Goal: Communication & Community: Answer question/provide support

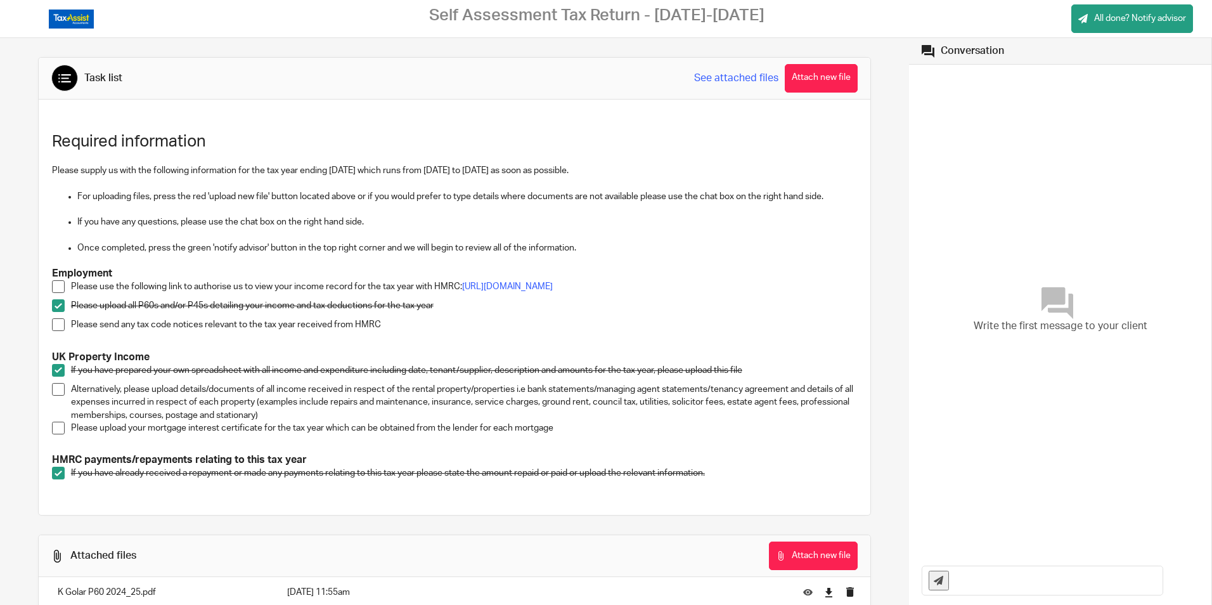
scroll to position [115, 0]
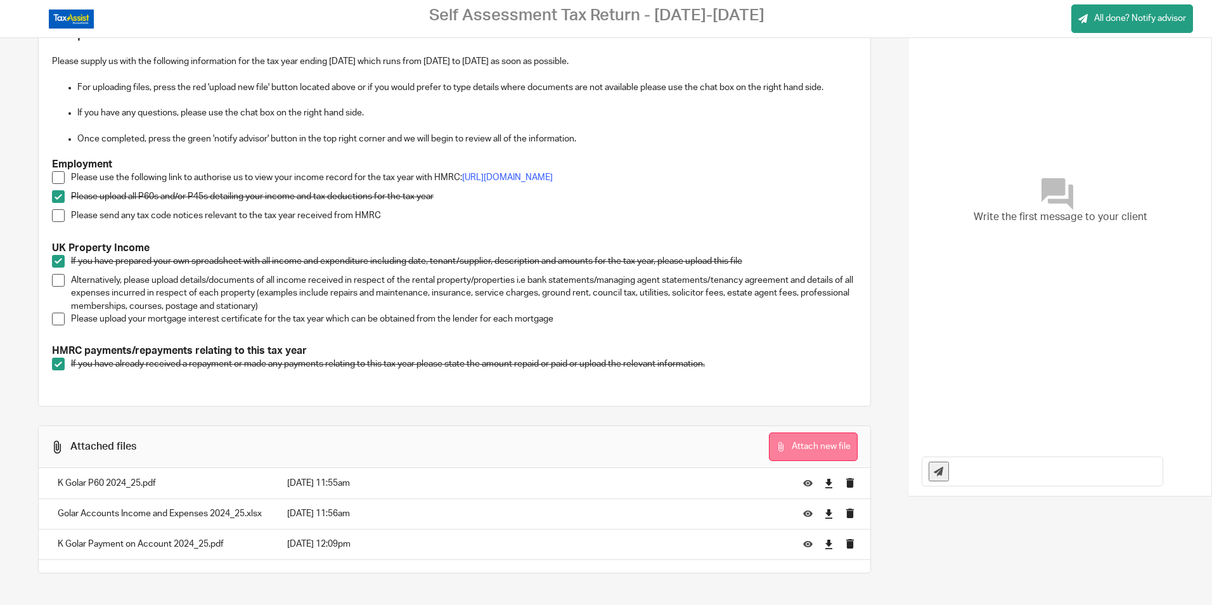
click at [786, 444] on button "Attach new file" at bounding box center [813, 446] width 89 height 29
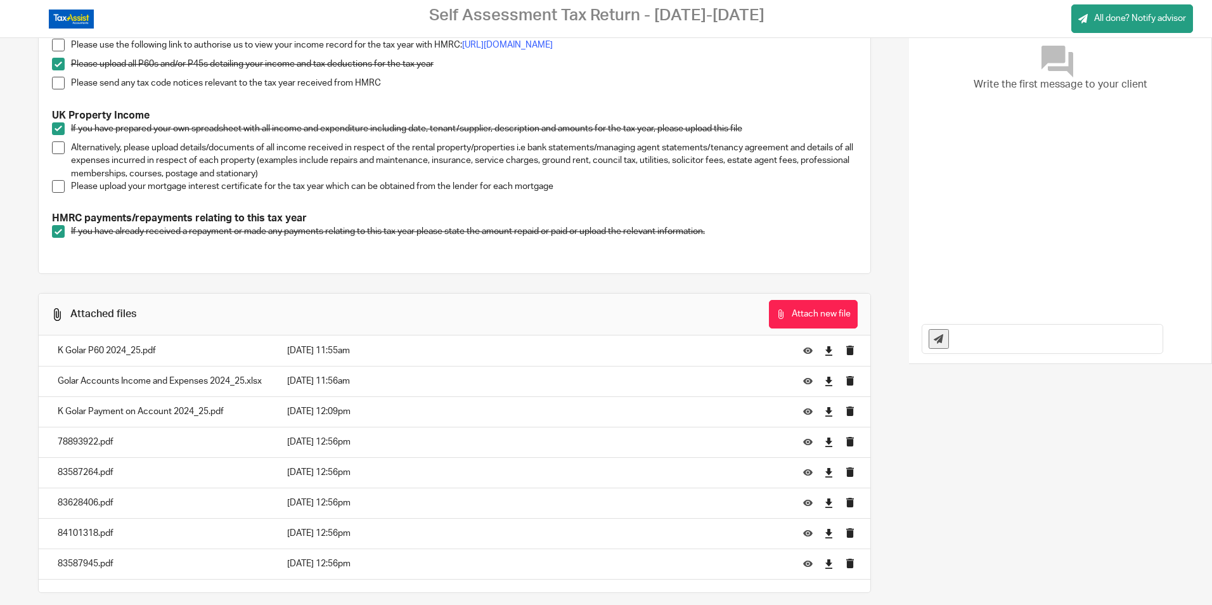
scroll to position [242, 0]
click at [980, 338] on input "text" at bounding box center [1058, 338] width 207 height 29
type input "Please note the mortgage"
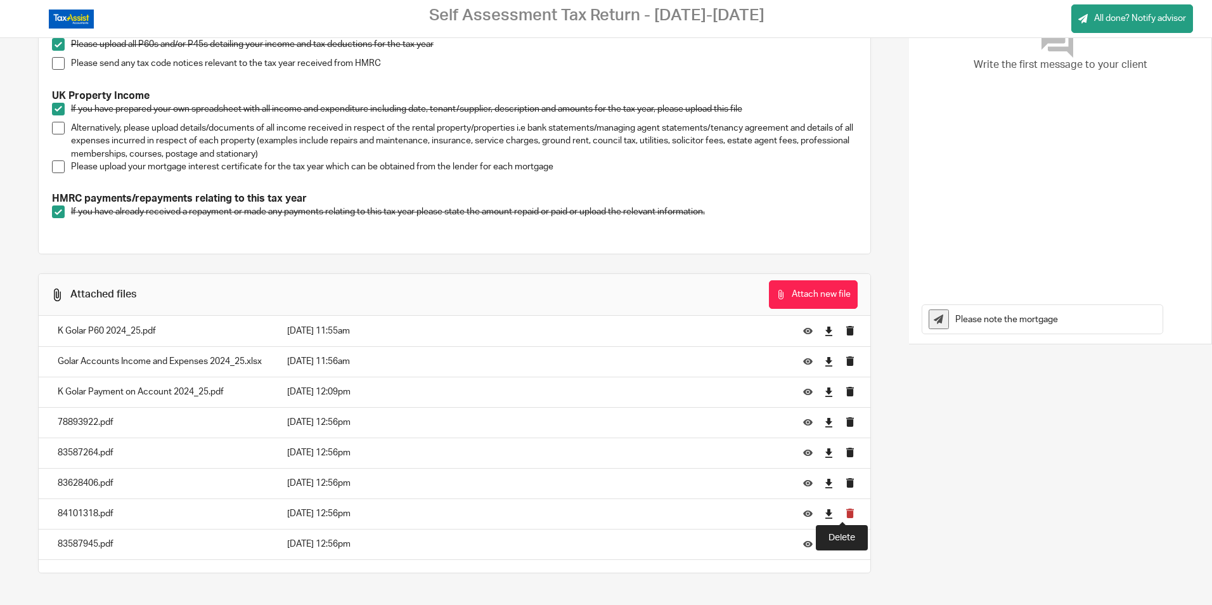
click at [845, 513] on icon "submit" at bounding box center [850, 513] width 10 height 10
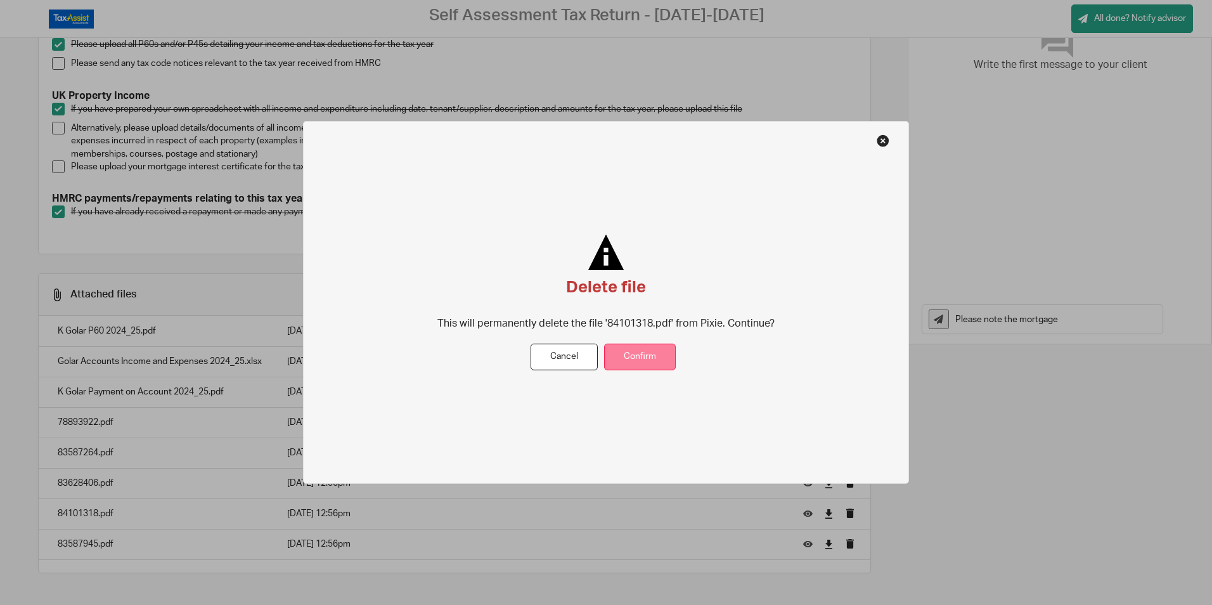
click at [633, 362] on button "Confirm" at bounding box center [640, 356] width 72 height 27
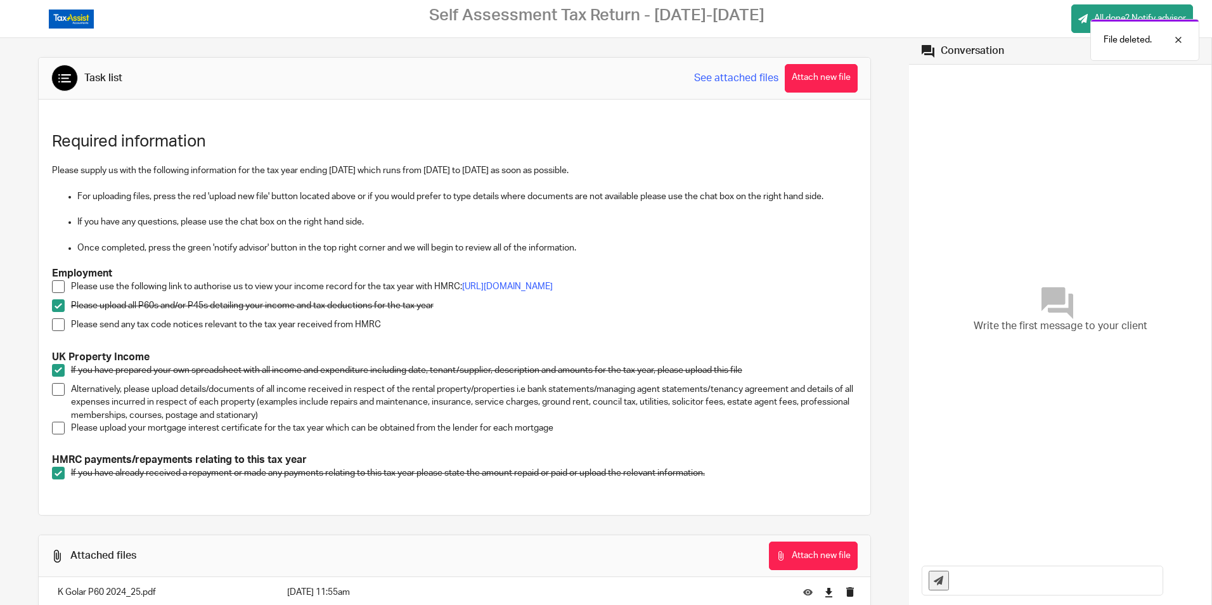
scroll to position [237, 0]
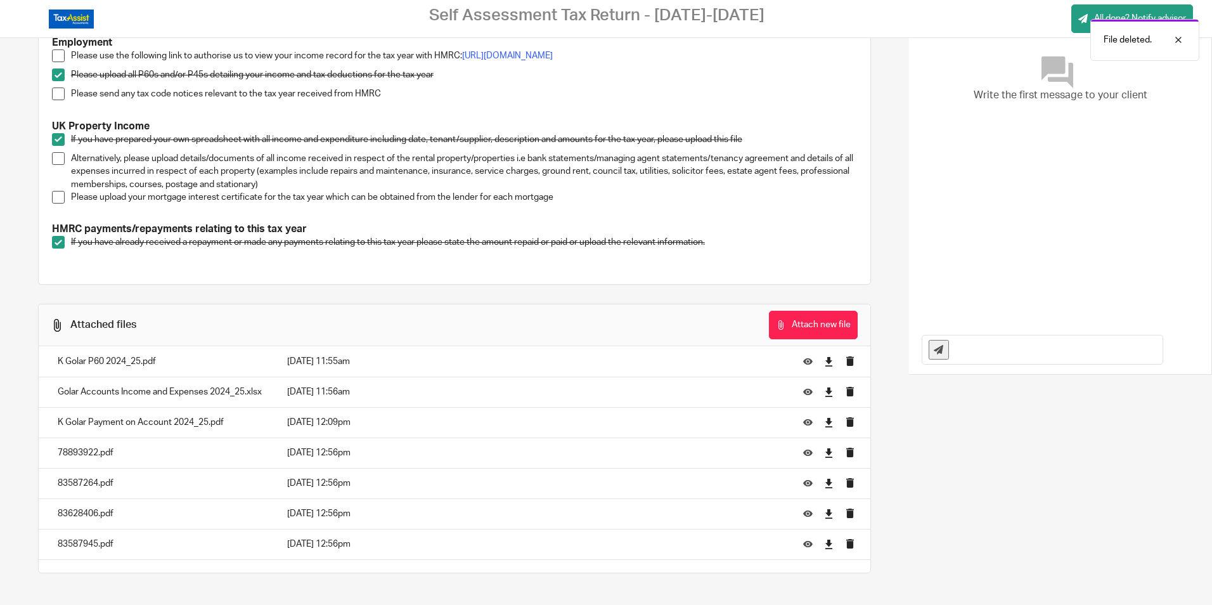
click at [975, 354] on input "text" at bounding box center [1058, 349] width 207 height 29
type input "Please note, I have uploaded the mortgage certificates of interest. I have incl…"
click at [934, 345] on icon at bounding box center [939, 350] width 10 height 10
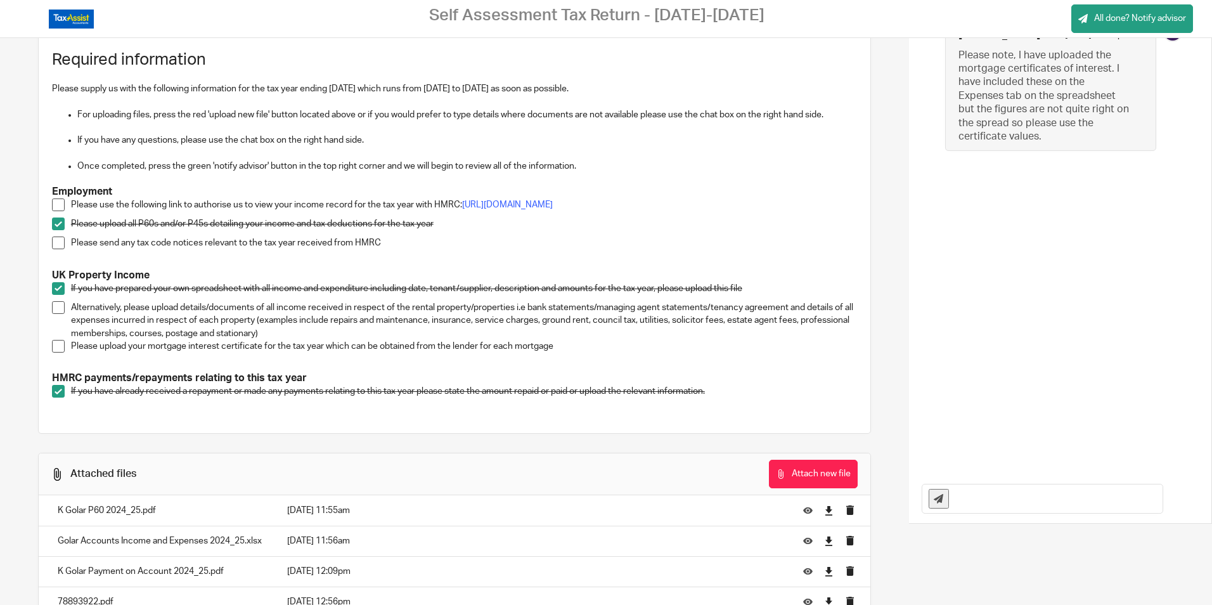
scroll to position [0, 0]
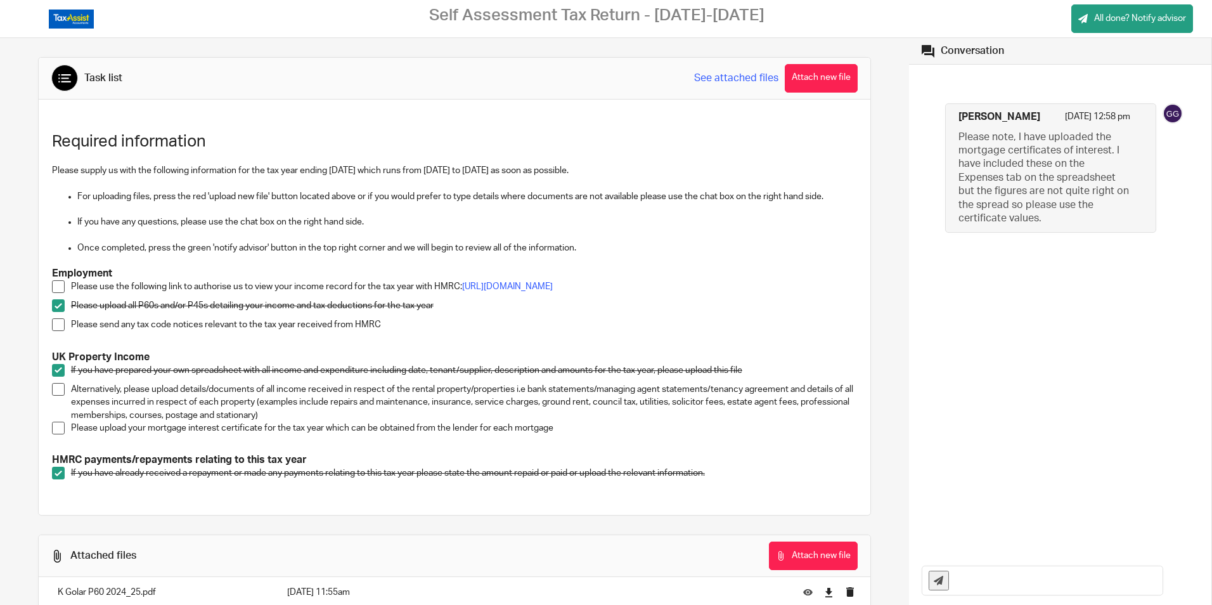
click at [995, 578] on input "text" at bounding box center [1058, 580] width 207 height 29
type input "could you please issue a new link for the HMRC authorisation, thank you."
click at [934, 578] on icon at bounding box center [939, 581] width 10 height 10
